Goal: Complete application form: Complete application form

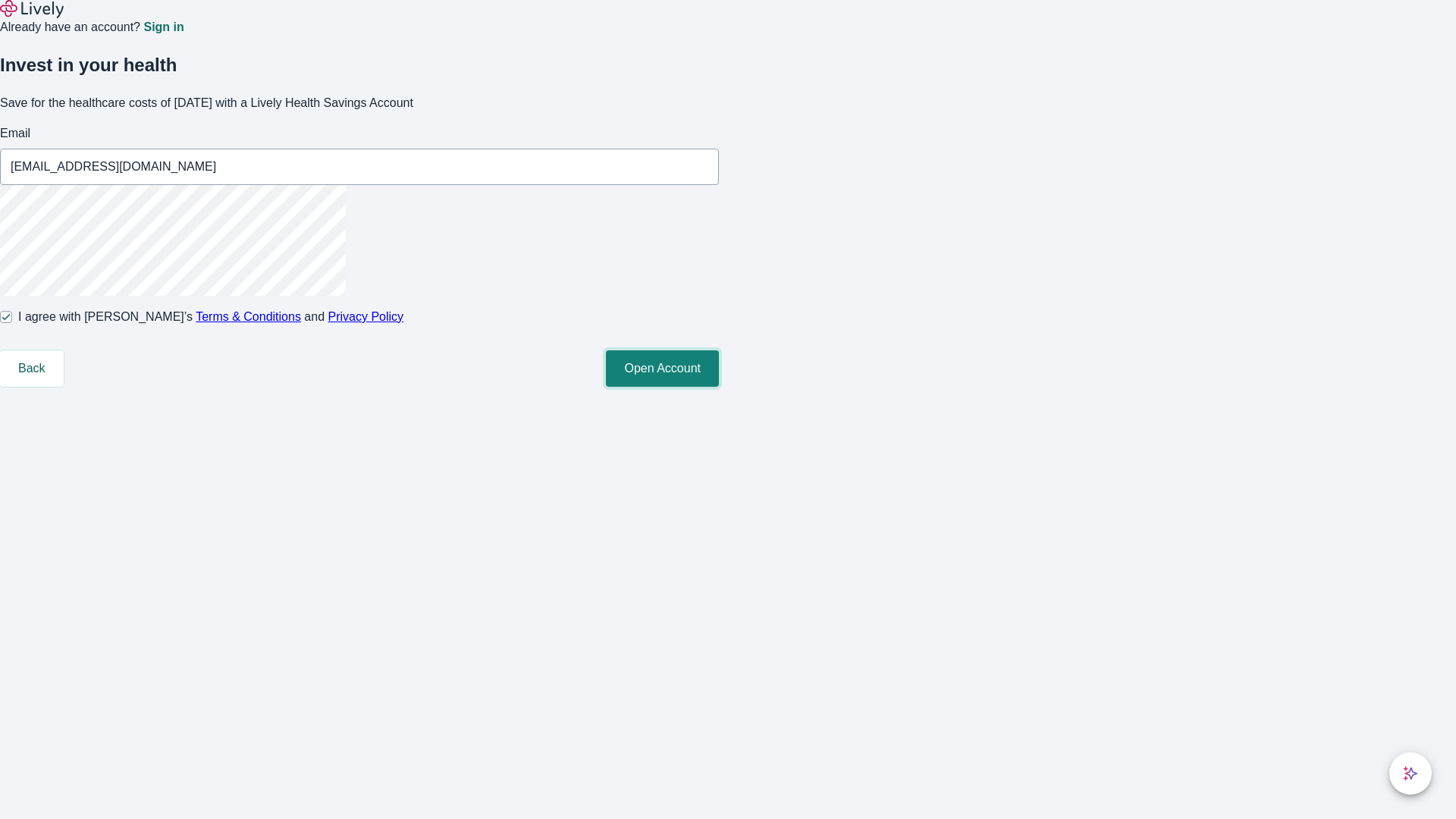
click at [719, 387] on button "Open Account" at bounding box center [662, 368] width 113 height 36
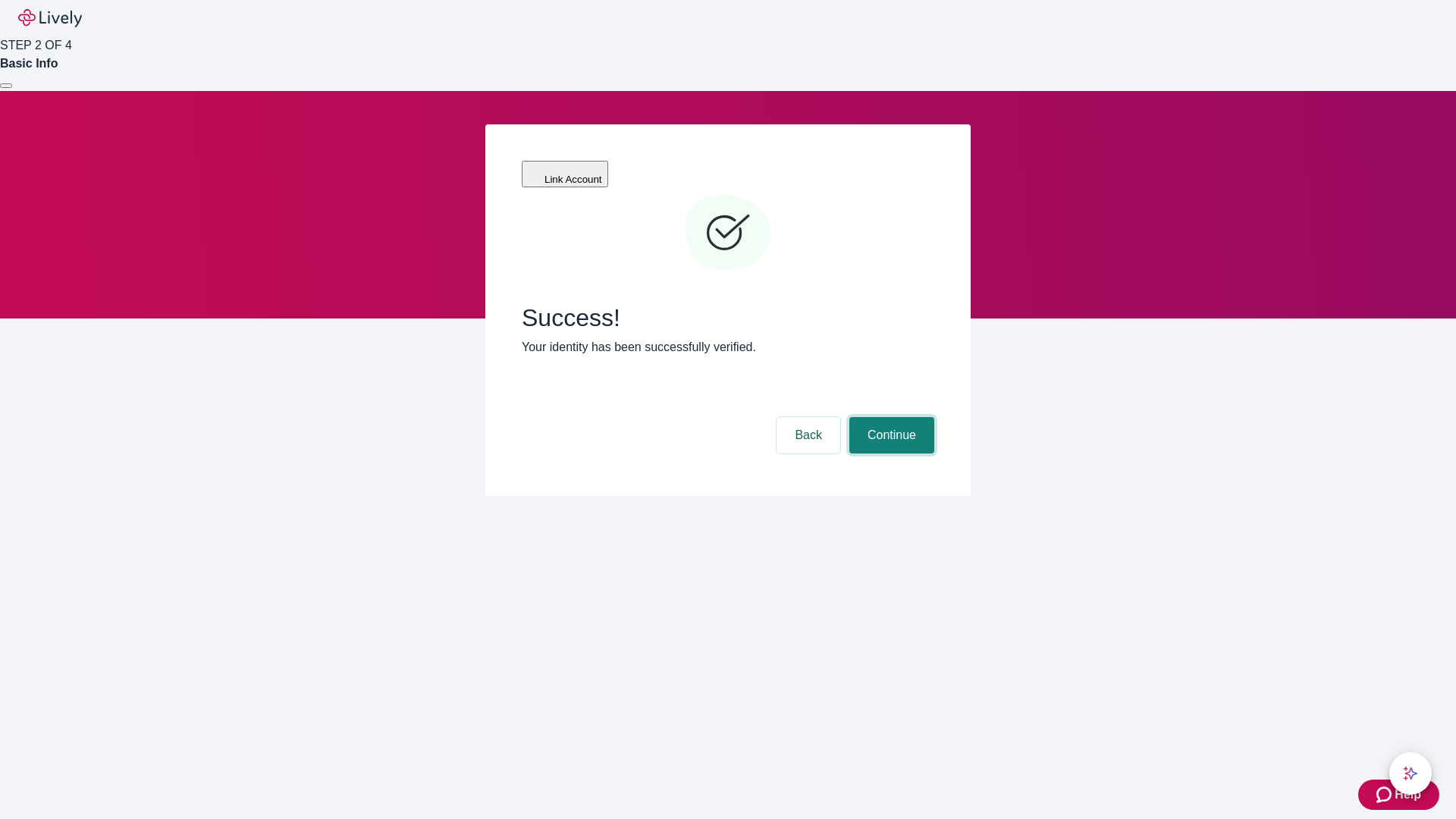
click at [889, 417] on button "Continue" at bounding box center [892, 435] width 85 height 36
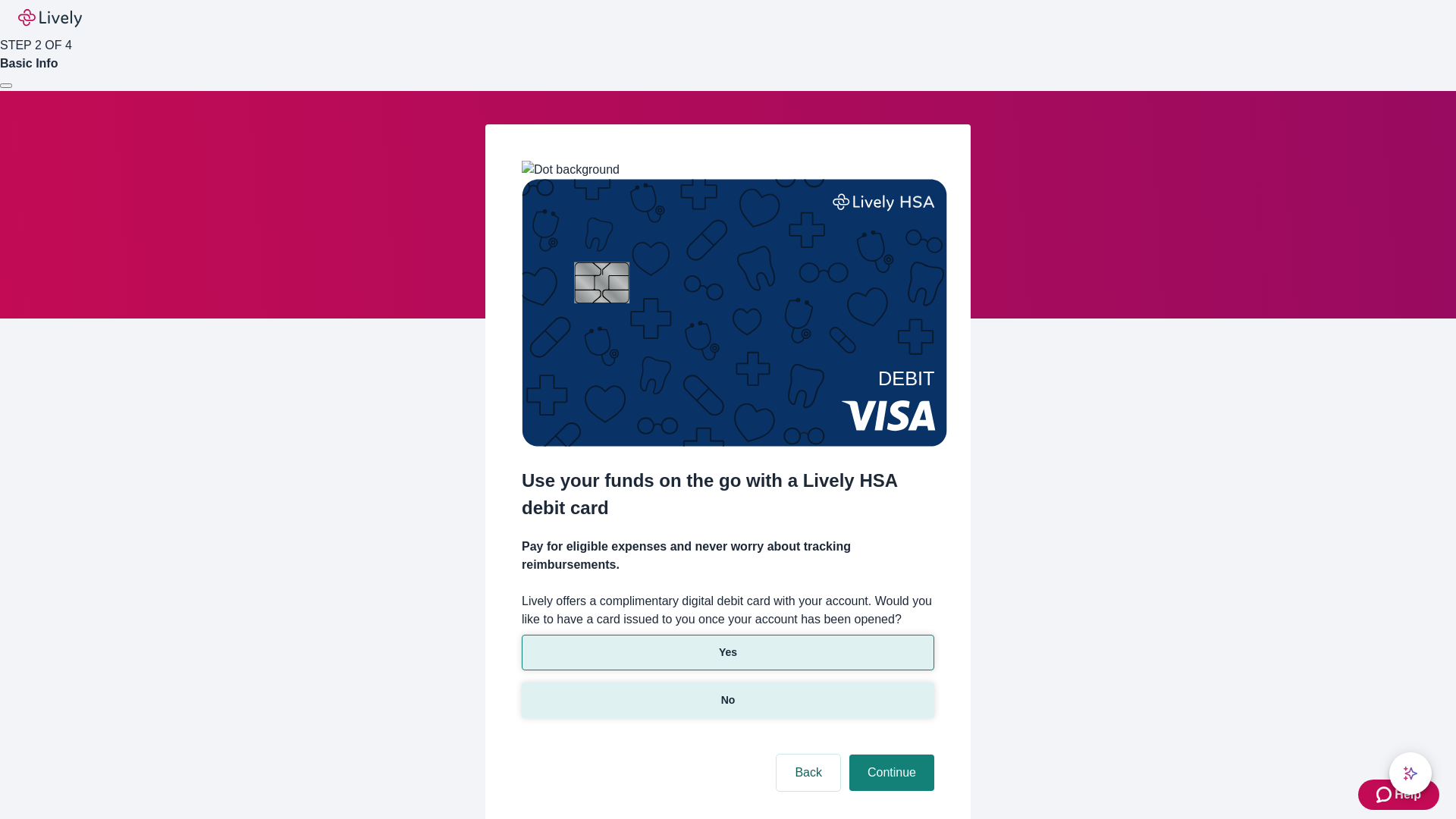
click at [727, 693] on p "No" at bounding box center [729, 701] width 14 height 16
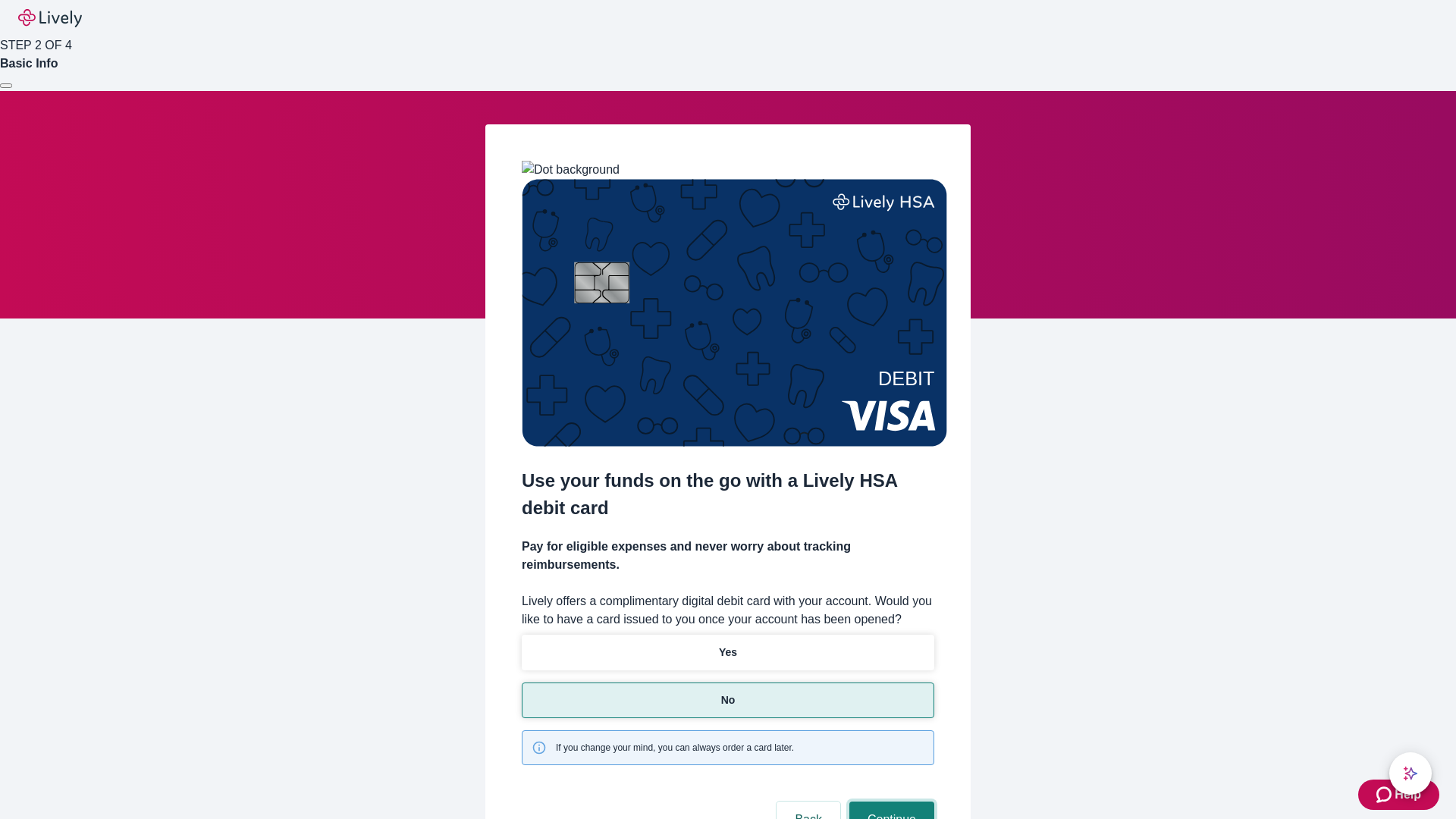
click at [889, 802] on button "Continue" at bounding box center [892, 820] width 85 height 36
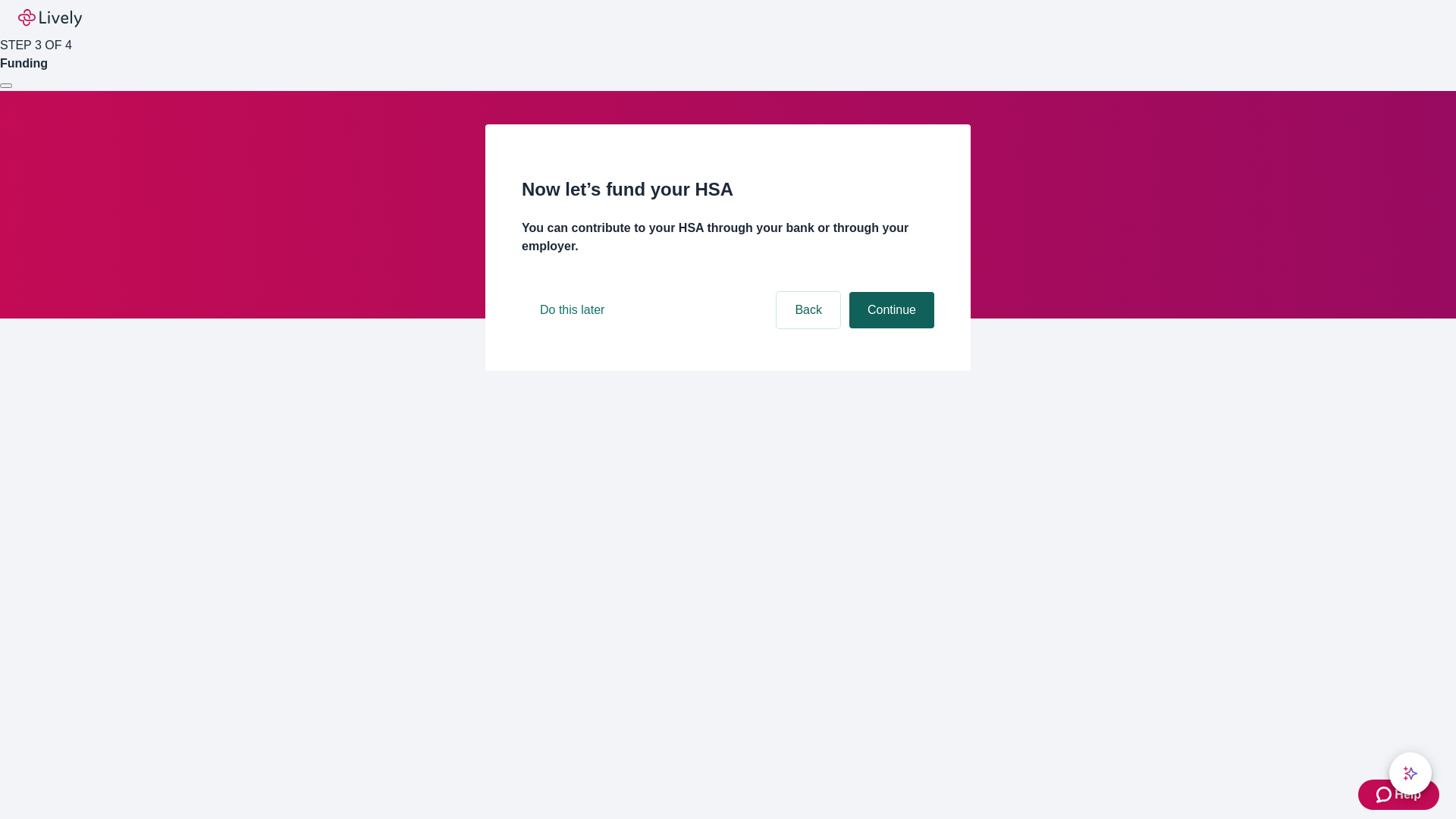
click at [889, 328] on button "Continue" at bounding box center [892, 310] width 85 height 36
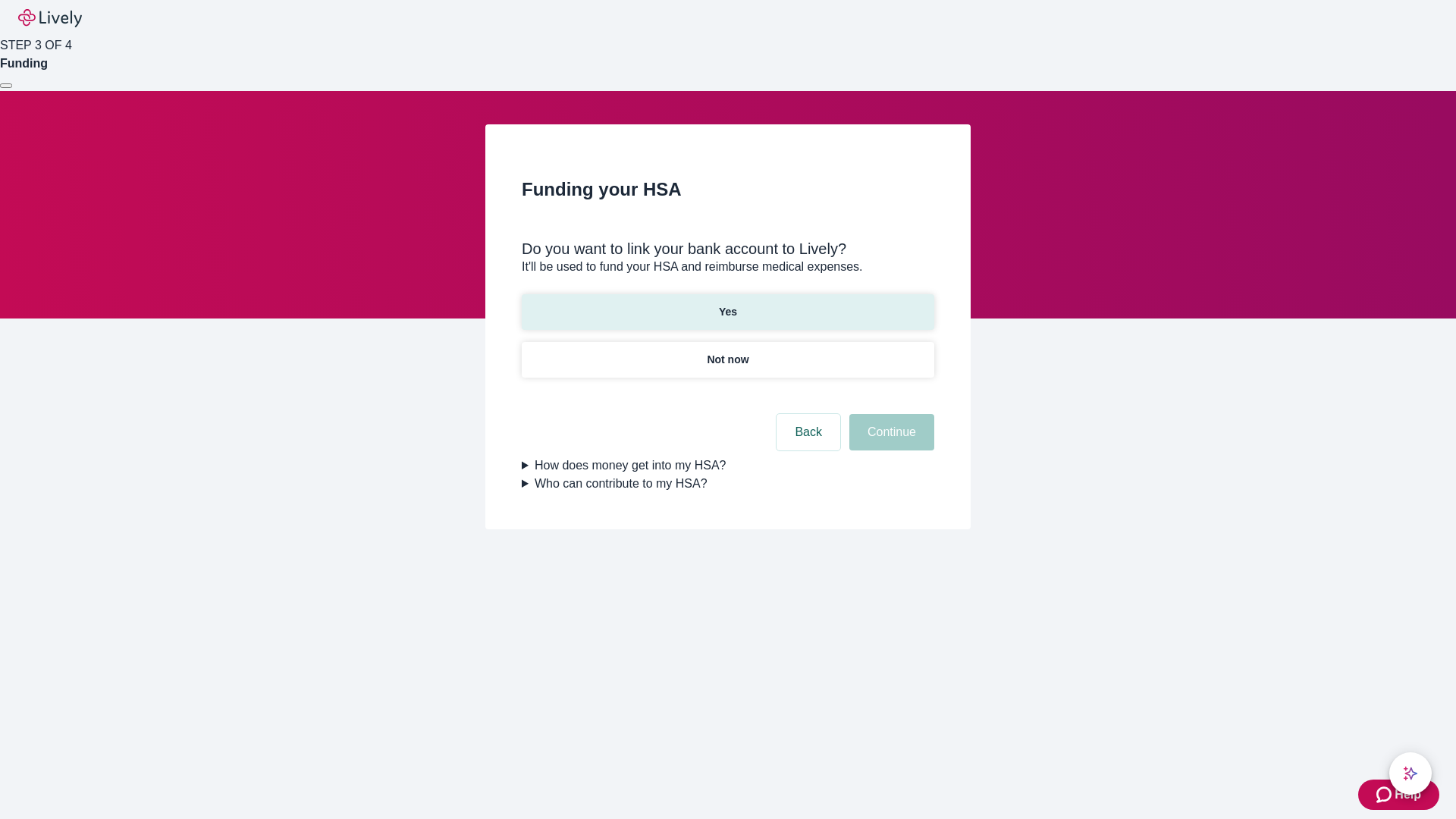
click at [727, 304] on p "Yes" at bounding box center [728, 312] width 18 height 16
click at [889, 414] on button "Continue" at bounding box center [892, 432] width 85 height 36
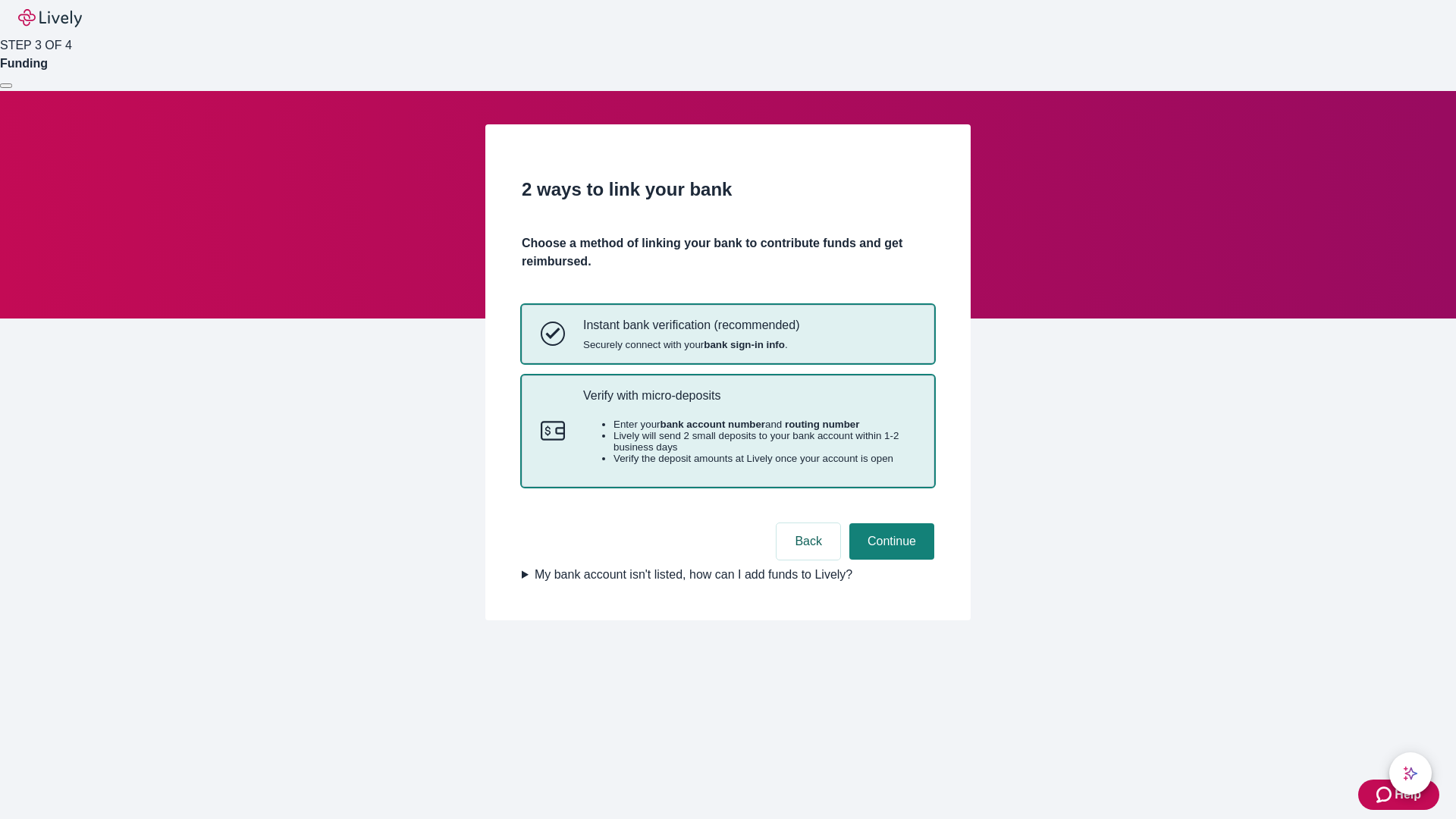
click at [749, 402] on p "Verify with micro-deposits" at bounding box center [750, 395] width 332 height 14
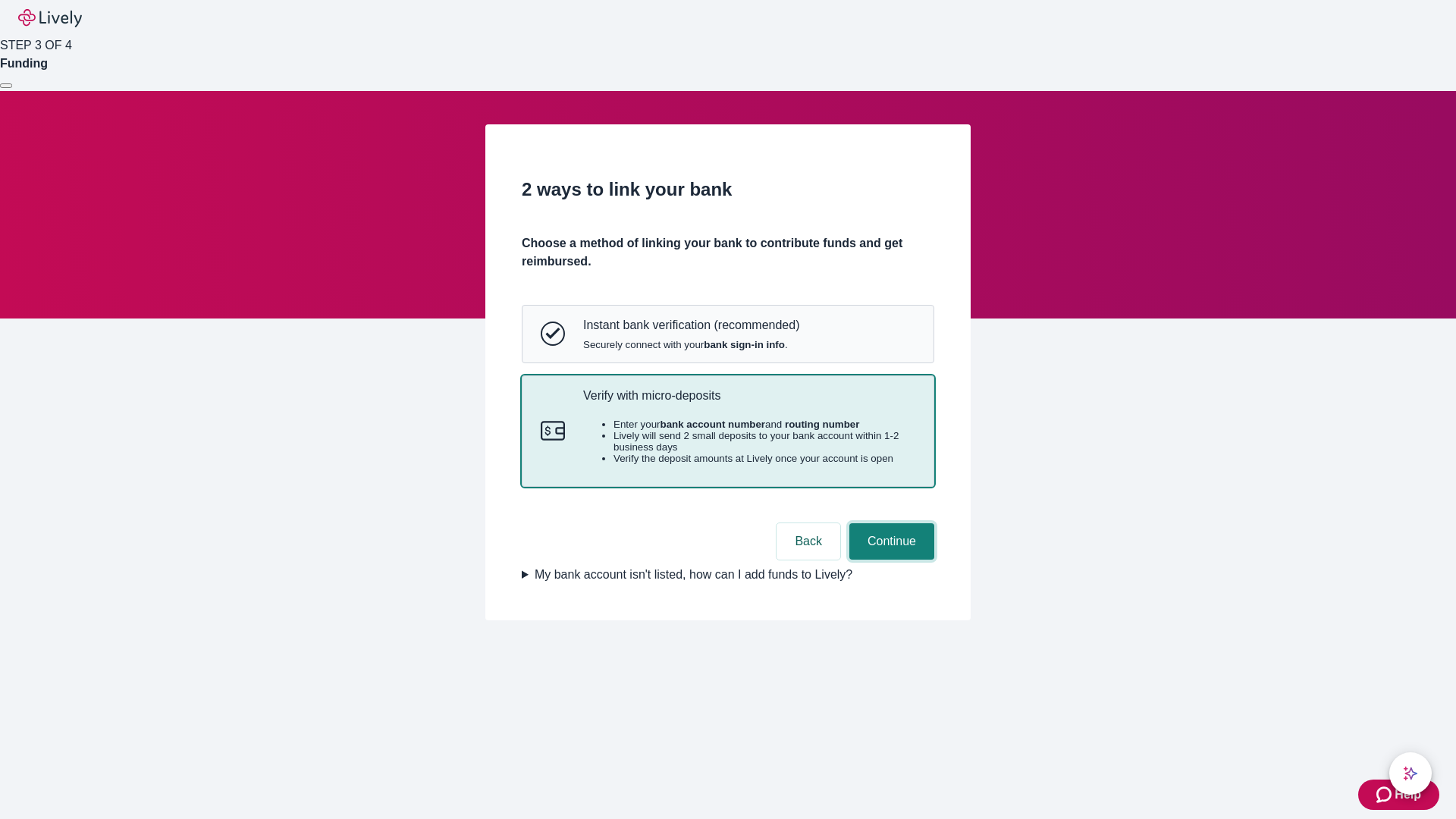
click at [889, 559] on button "Continue" at bounding box center [892, 541] width 85 height 36
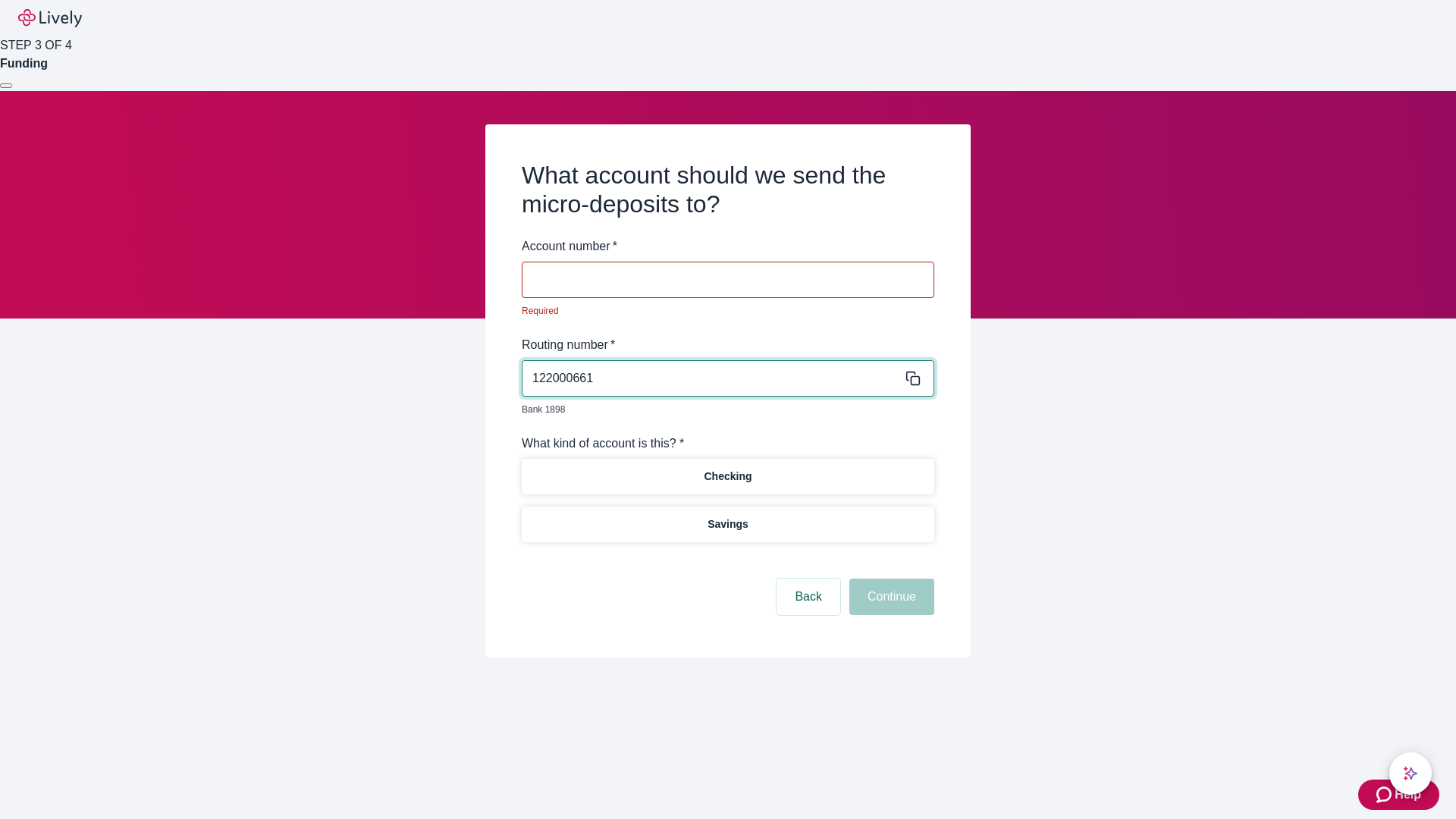
type input "122000661"
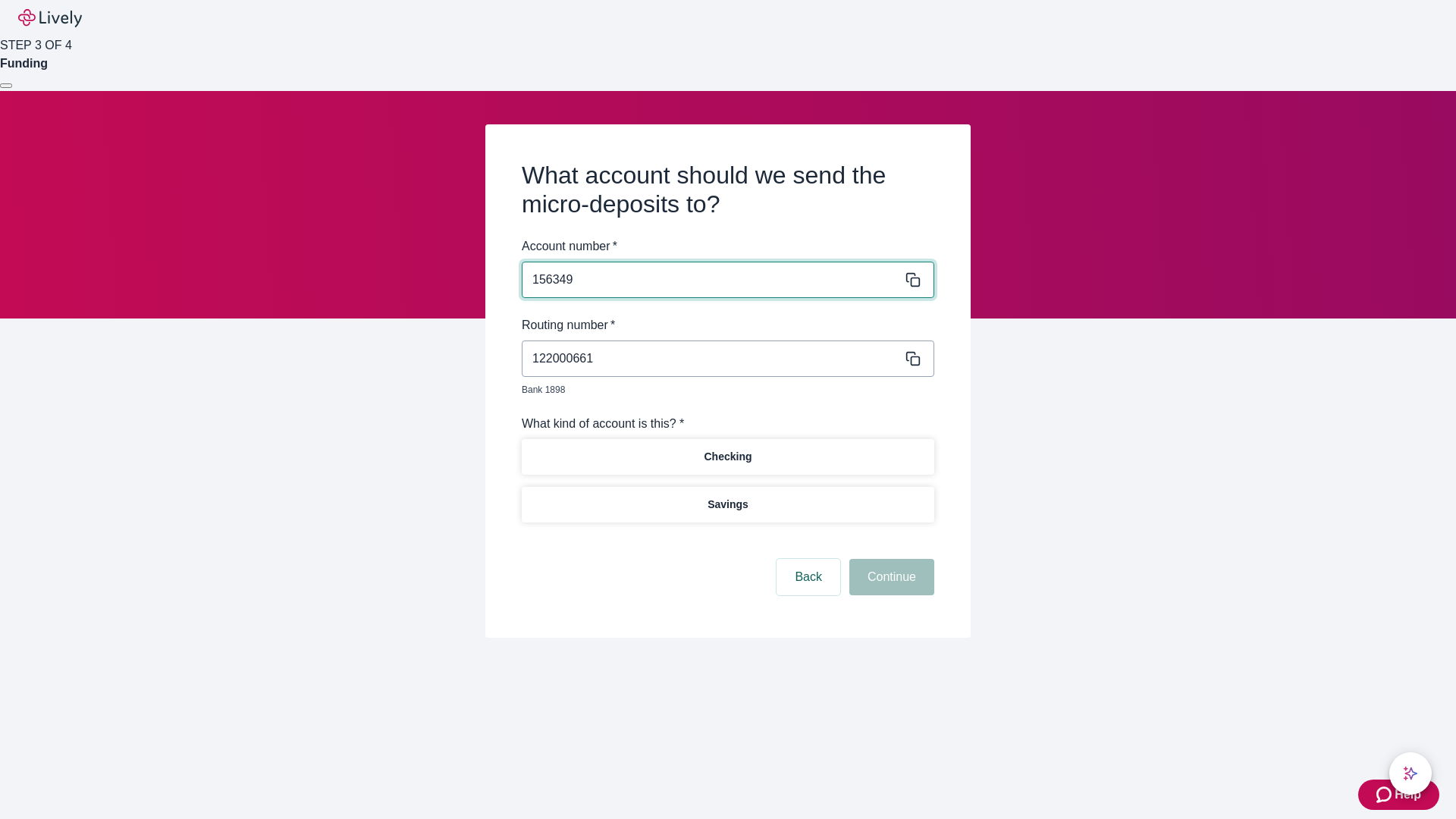
type input "156349"
click at [727, 449] on p "Checking" at bounding box center [727, 457] width 48 height 16
click at [889, 559] on button "Continue" at bounding box center [892, 577] width 85 height 36
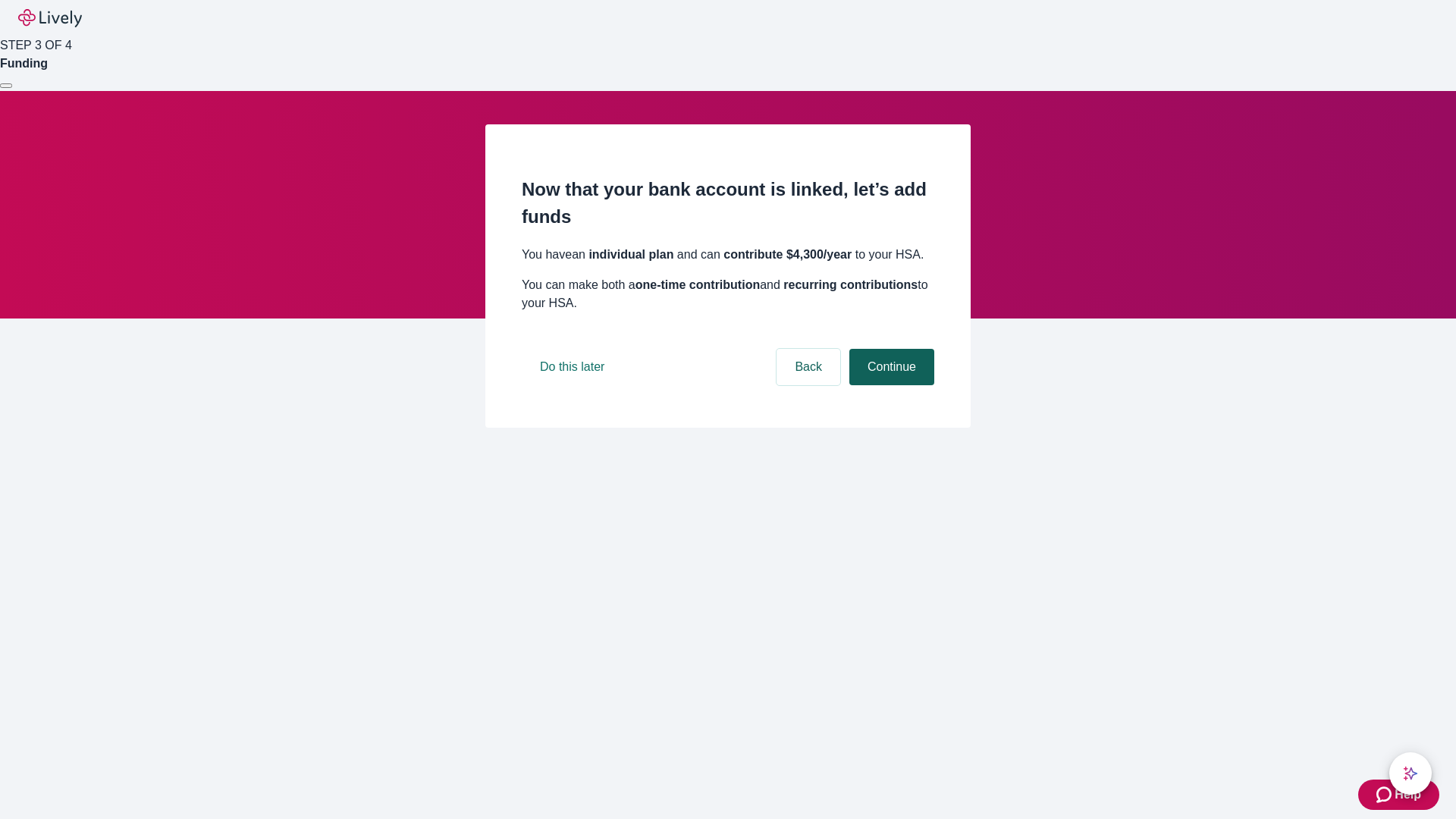
click at [889, 385] on button "Continue" at bounding box center [892, 367] width 85 height 36
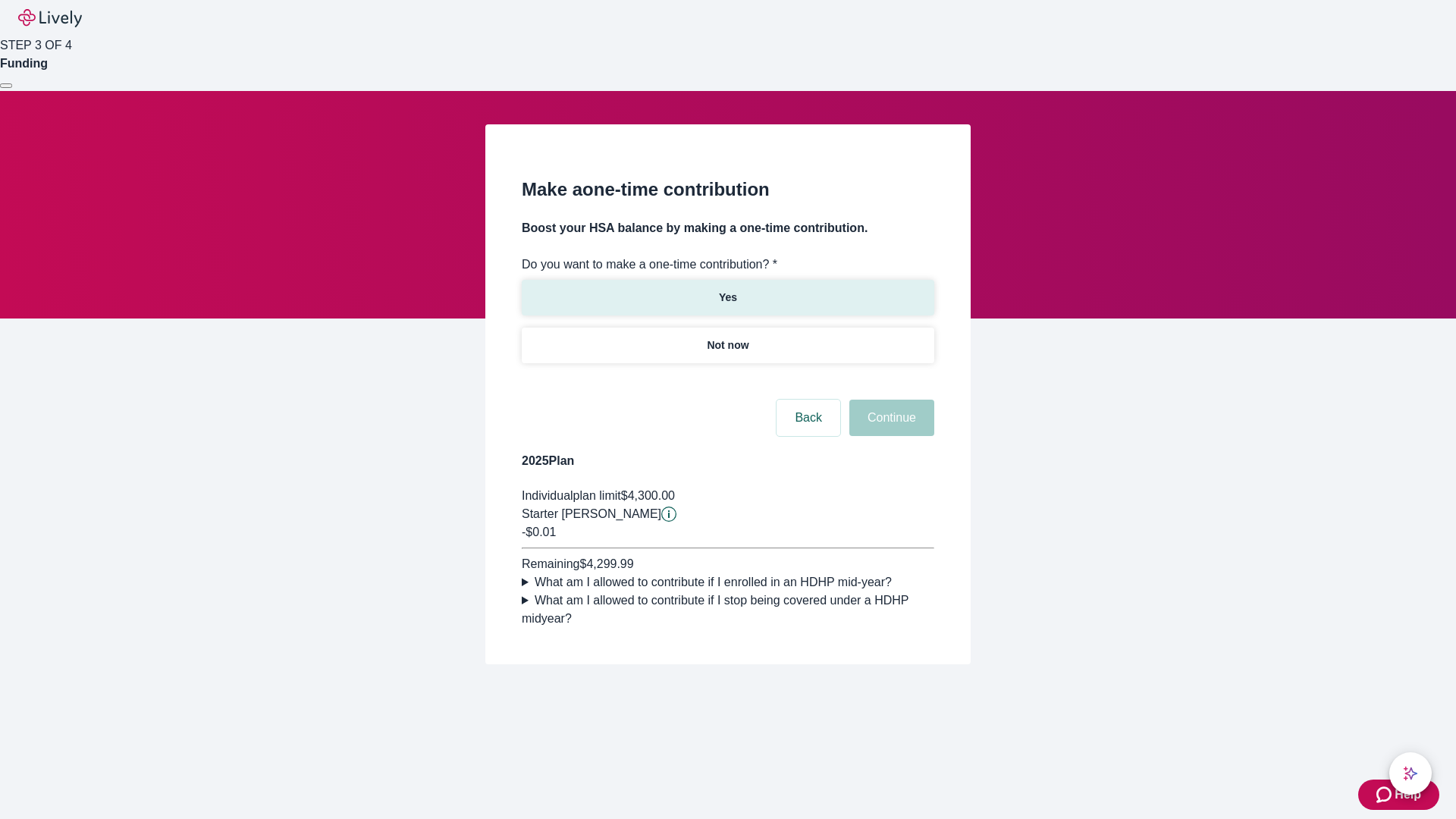
click at [727, 290] on p "Yes" at bounding box center [728, 298] width 18 height 16
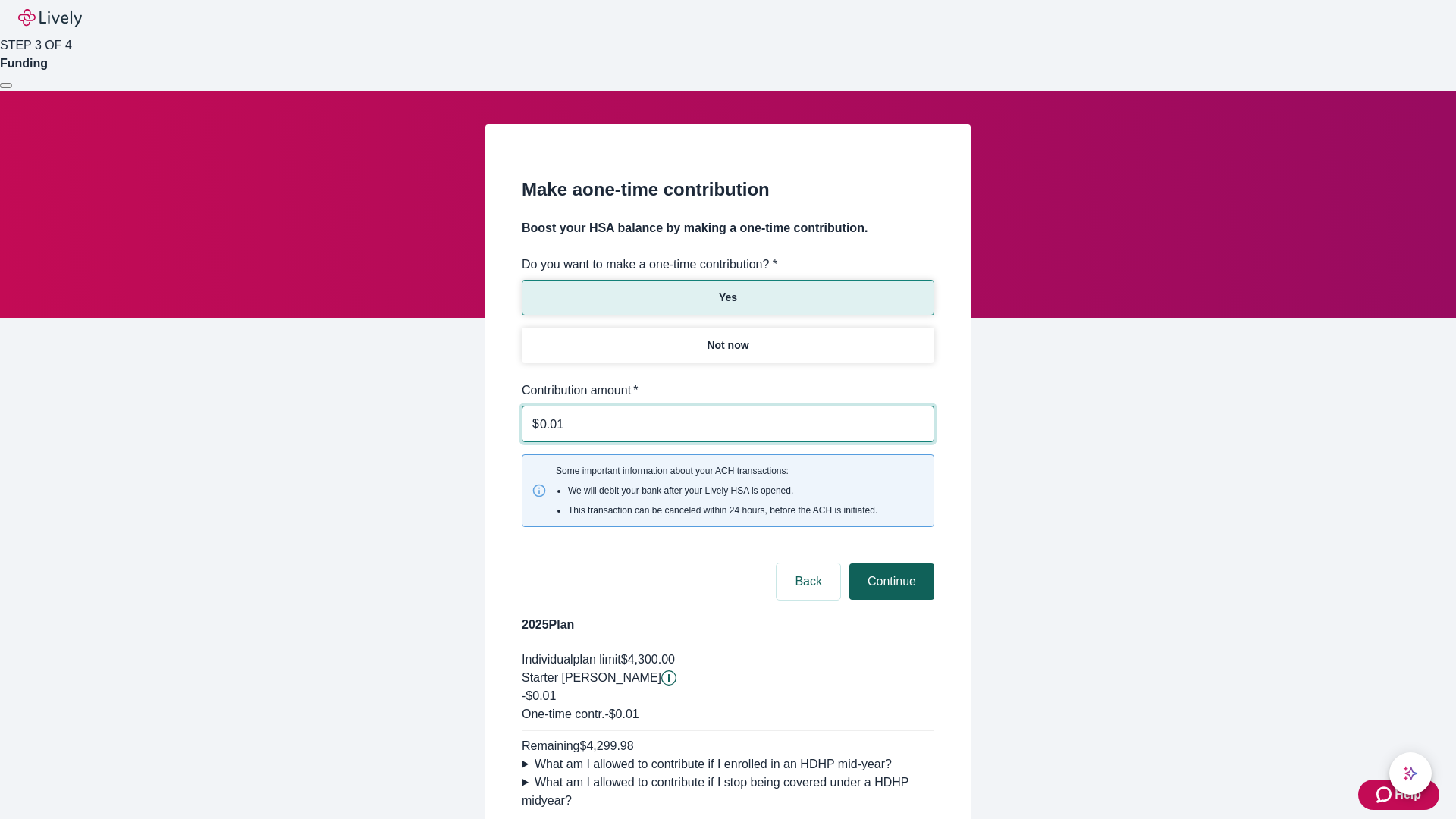
type input "0.01"
click at [889, 564] on button "Continue" at bounding box center [892, 582] width 85 height 36
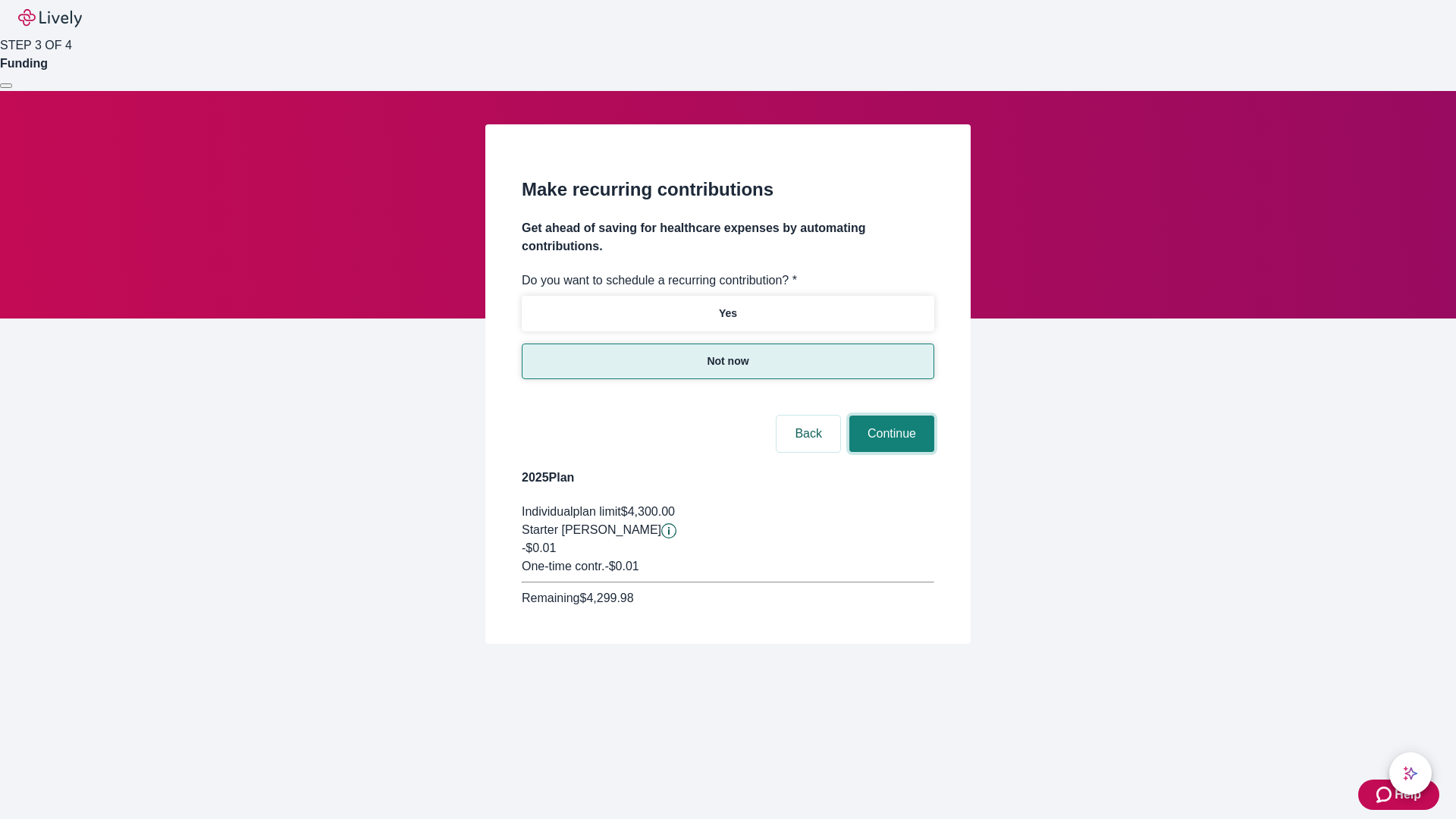
click at [889, 416] on button "Continue" at bounding box center [892, 434] width 85 height 36
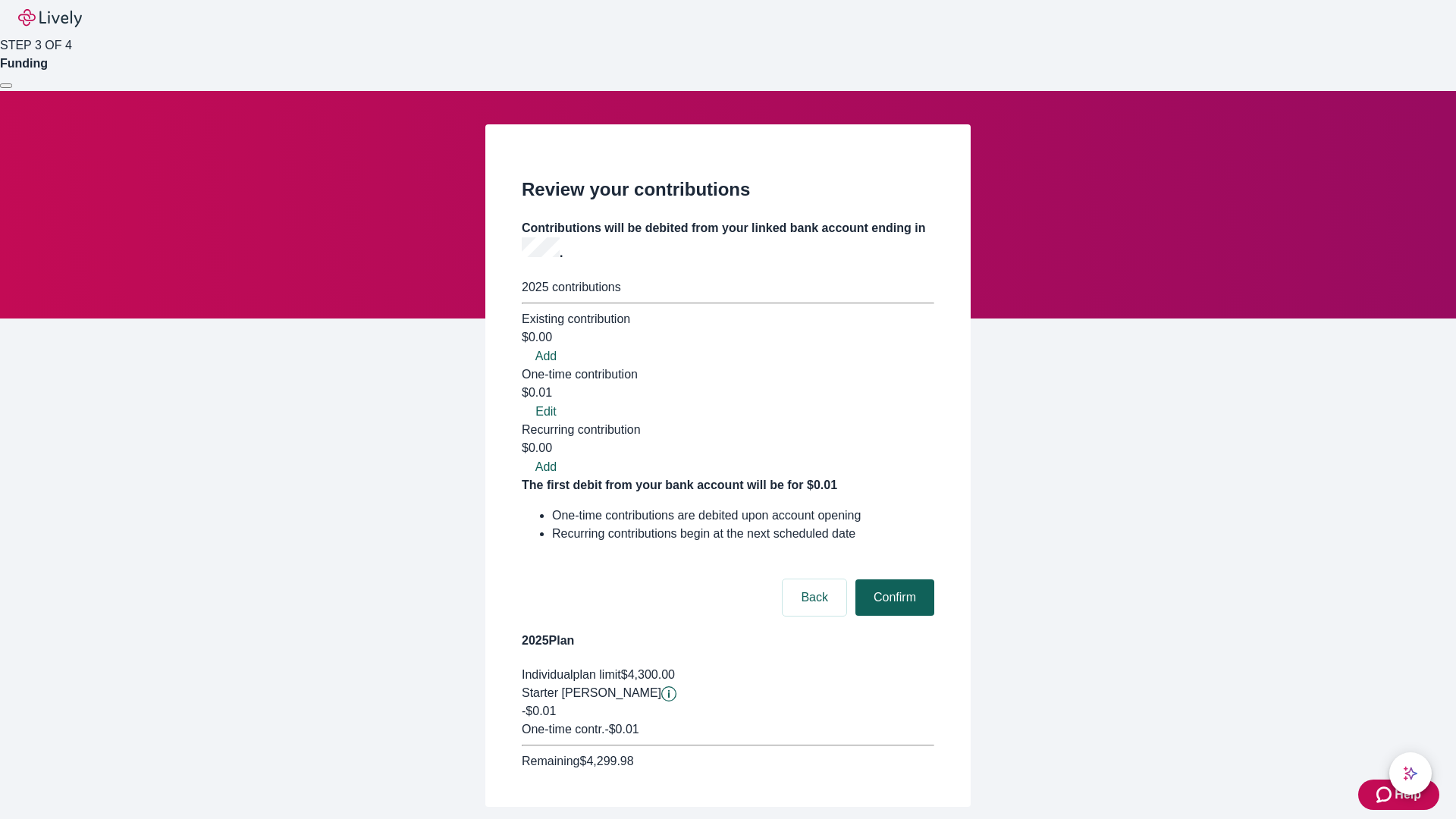
click at [893, 579] on button "Confirm" at bounding box center [894, 597] width 78 height 36
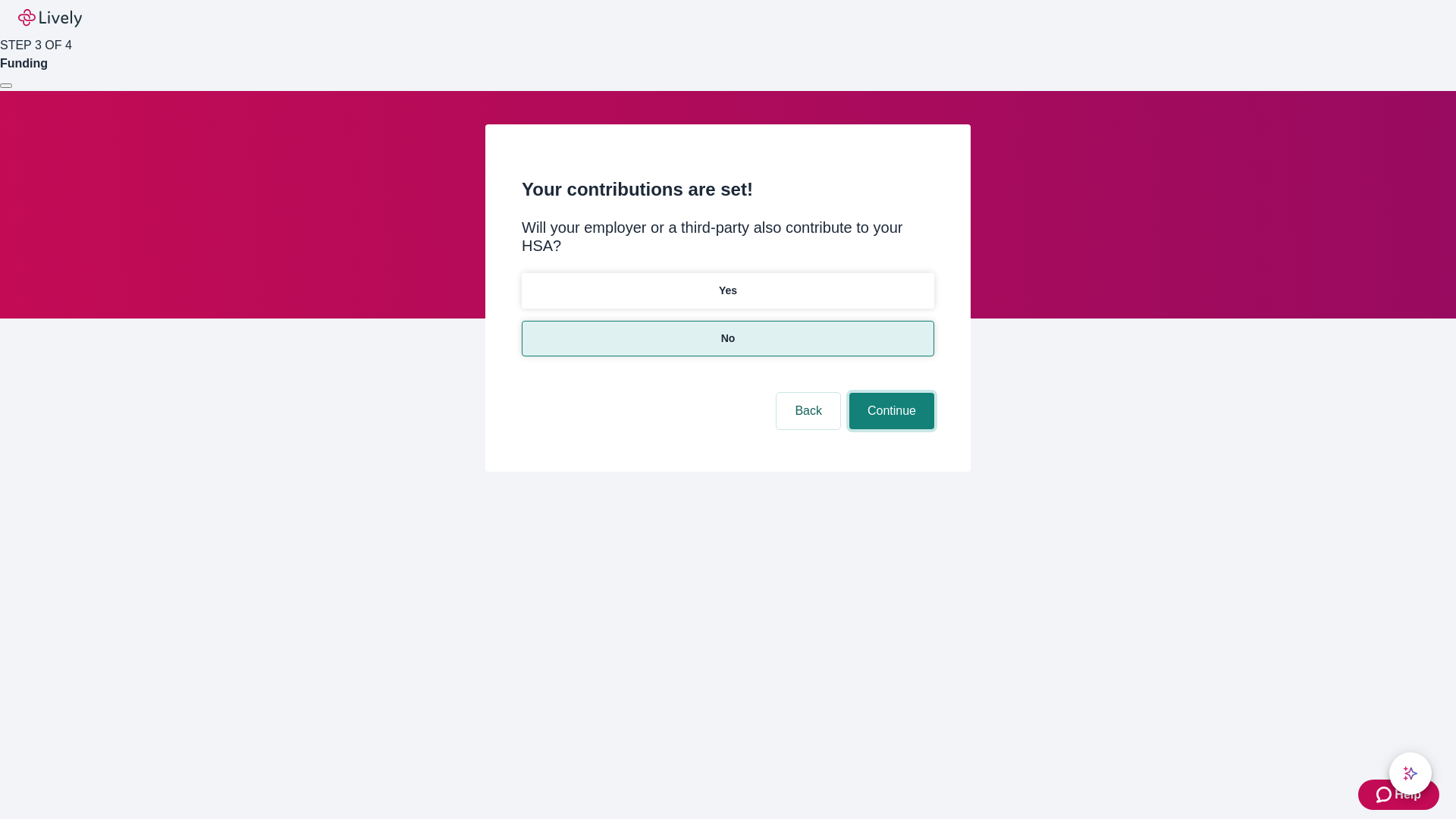
click at [889, 393] on button "Continue" at bounding box center [892, 411] width 85 height 36
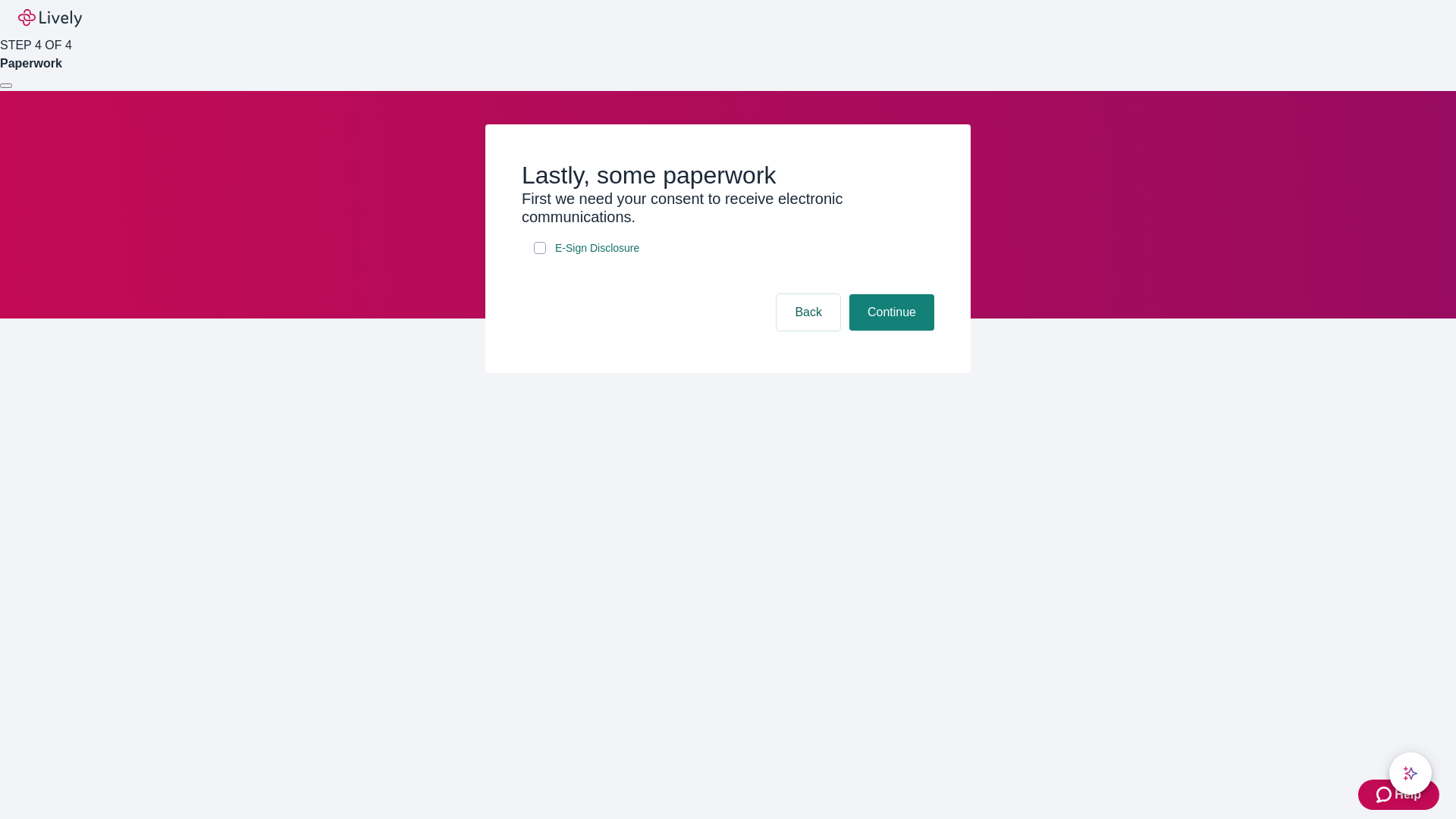
click at [540, 254] on input "E-Sign Disclosure" at bounding box center [539, 247] width 12 height 12
checkbox input "true"
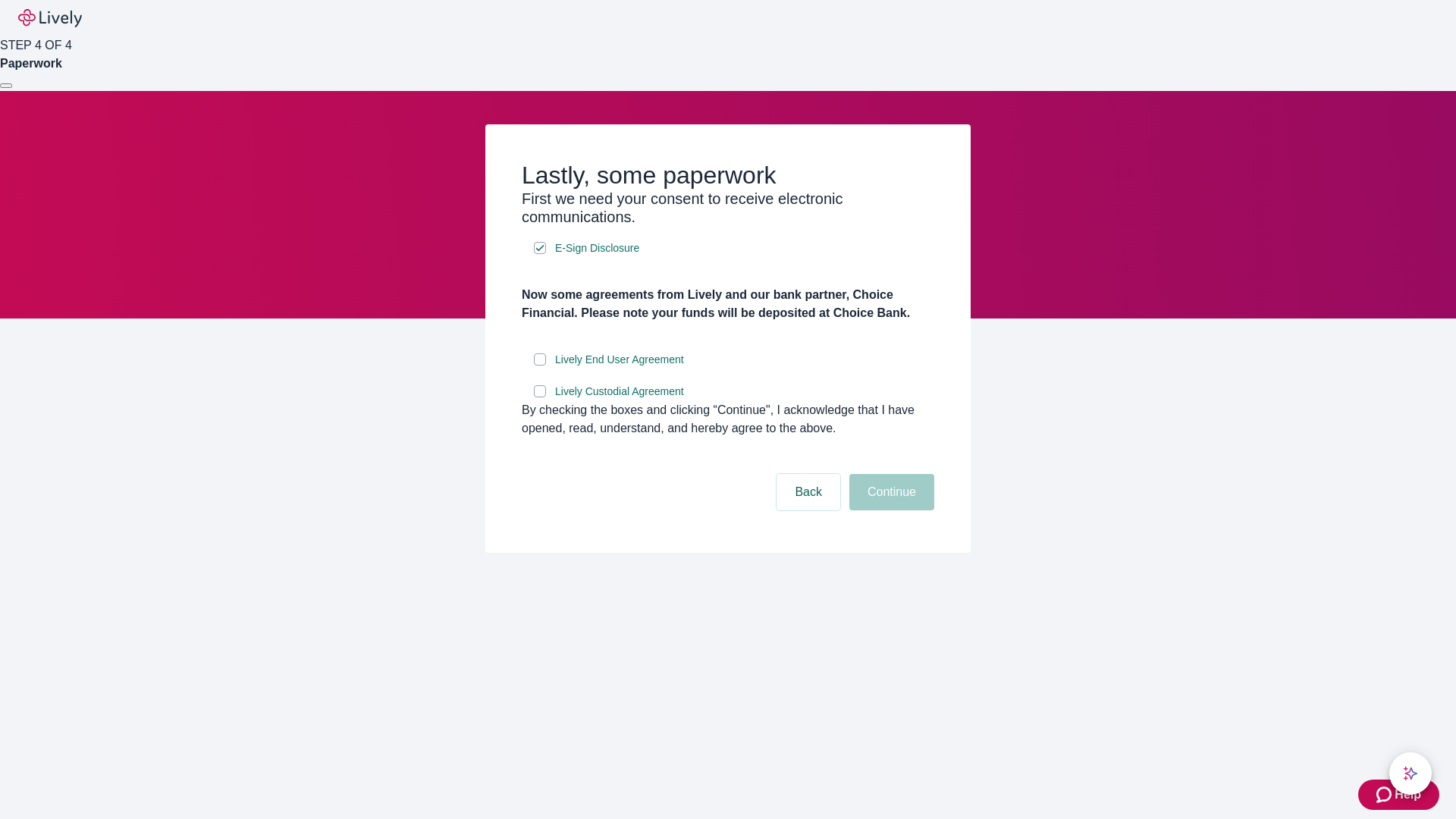
click at [540, 365] on input "Lively End User Agreement" at bounding box center [539, 359] width 12 height 12
checkbox input "true"
click at [540, 398] on input "Lively Custodial Agreement" at bounding box center [539, 391] width 12 height 12
checkbox input "true"
click at [889, 511] on button "Continue" at bounding box center [892, 492] width 85 height 36
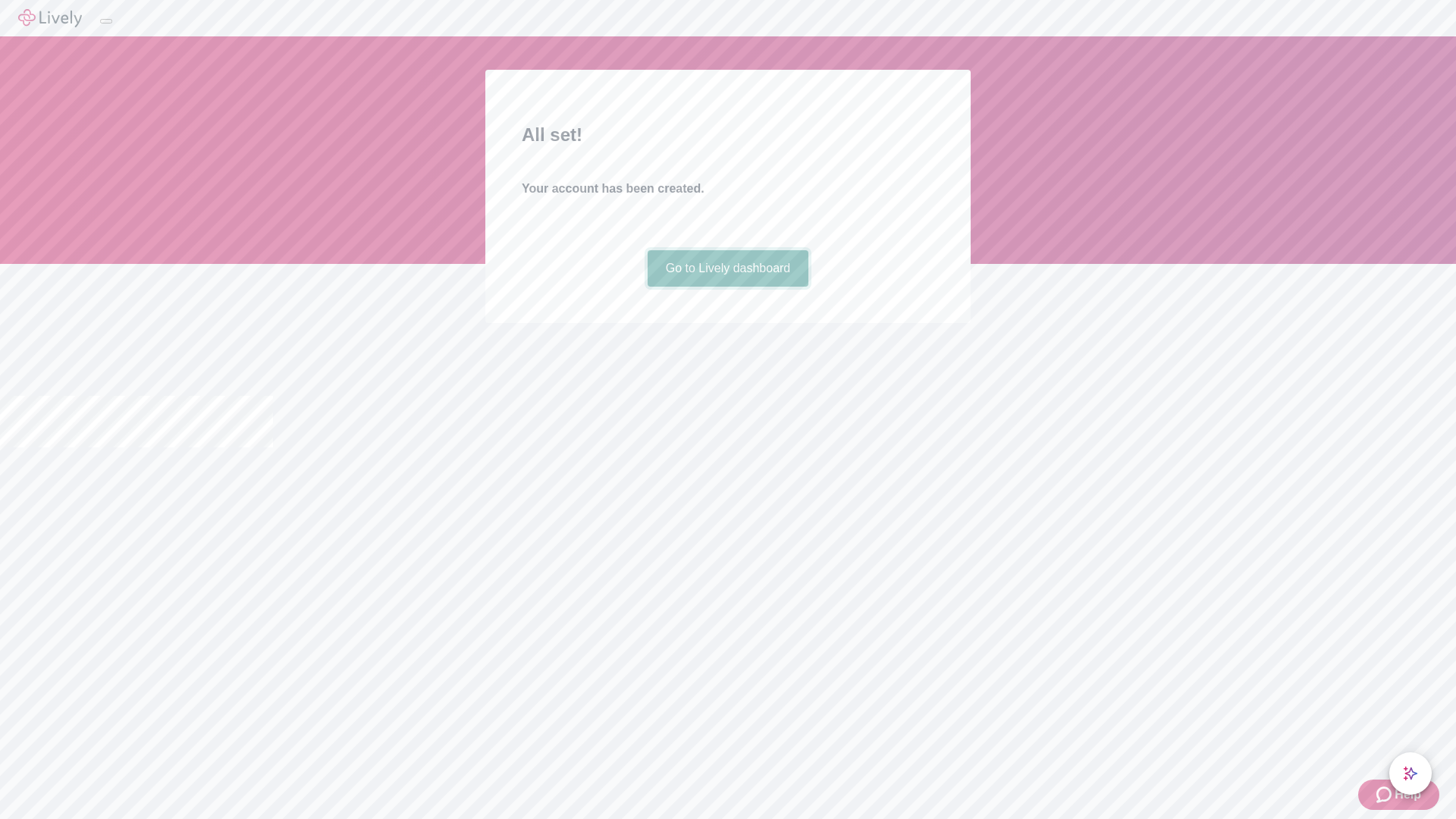
click at [727, 287] on link "Go to Lively dashboard" at bounding box center [728, 268] width 161 height 36
